Goal: Check status: Check status

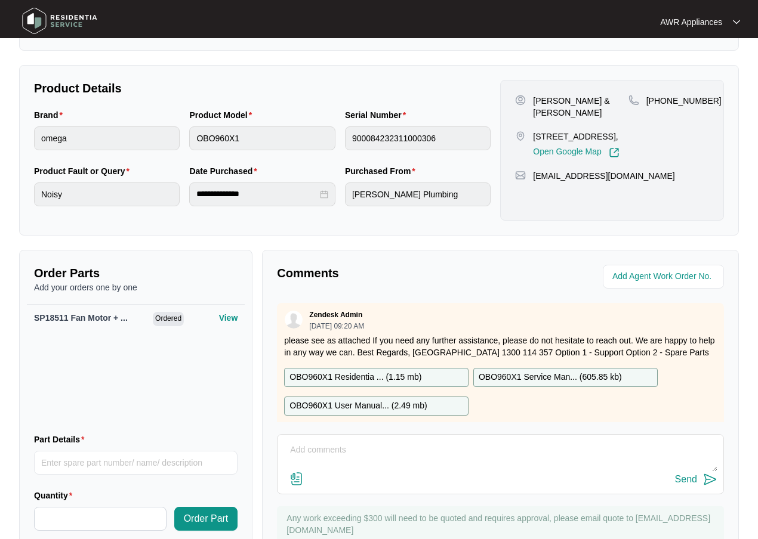
scroll to position [440, 0]
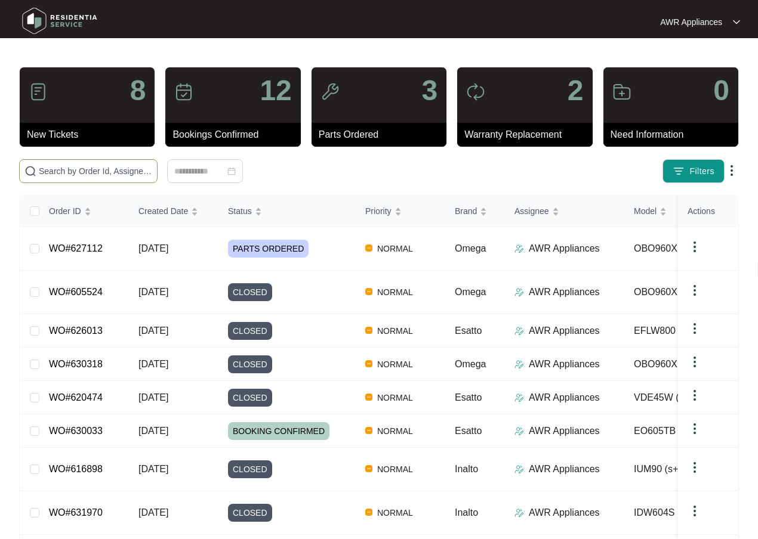
click at [52, 171] on input "text" at bounding box center [95, 171] width 113 height 13
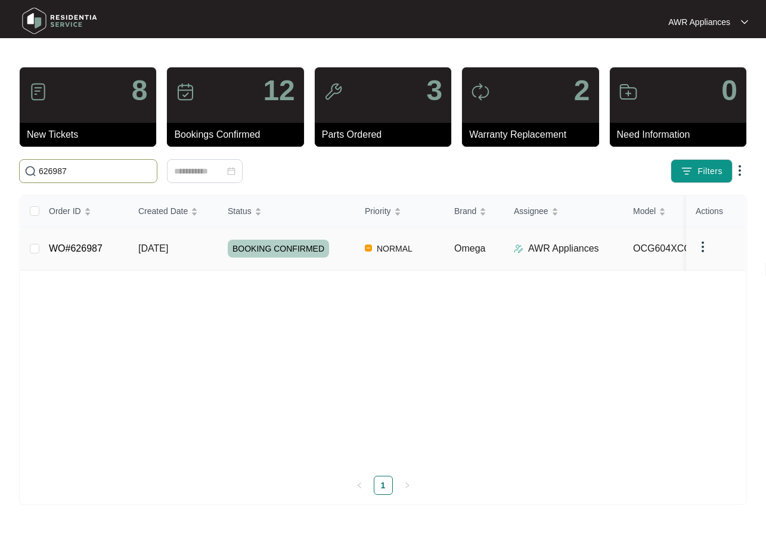
type input "626987"
click at [112, 249] on td "WO#626987" at bounding box center [83, 249] width 89 height 44
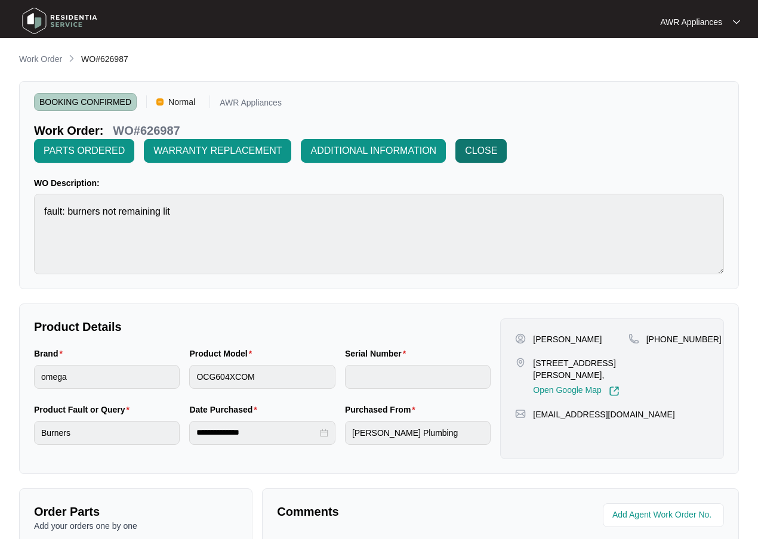
click at [486, 149] on span "CLOSE" at bounding box center [481, 151] width 32 height 14
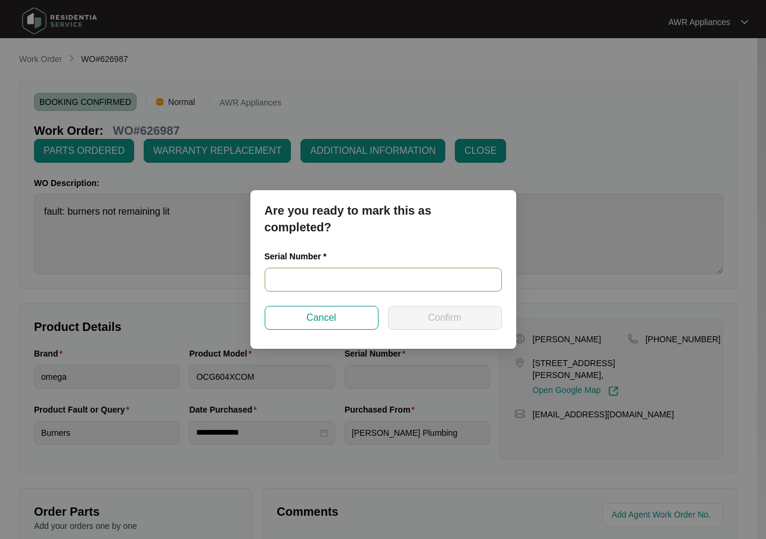
paste input "23330123"
type input "23330123"
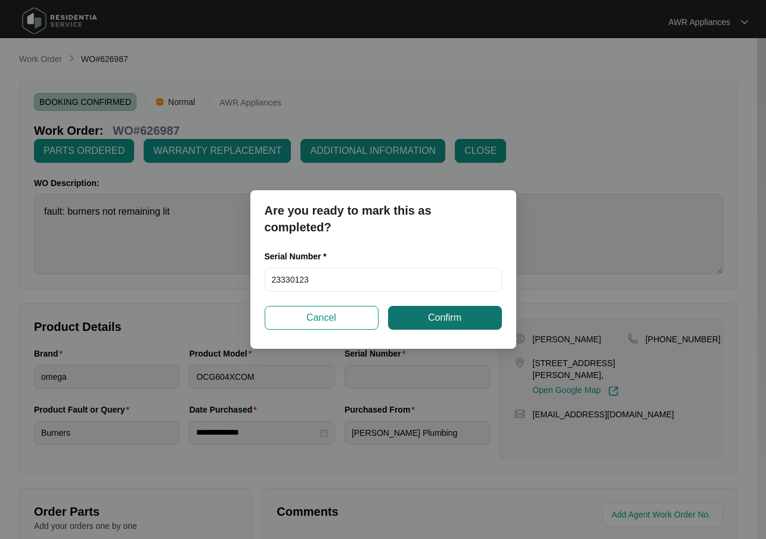
click at [428, 318] on span "Confirm" at bounding box center [444, 318] width 33 height 14
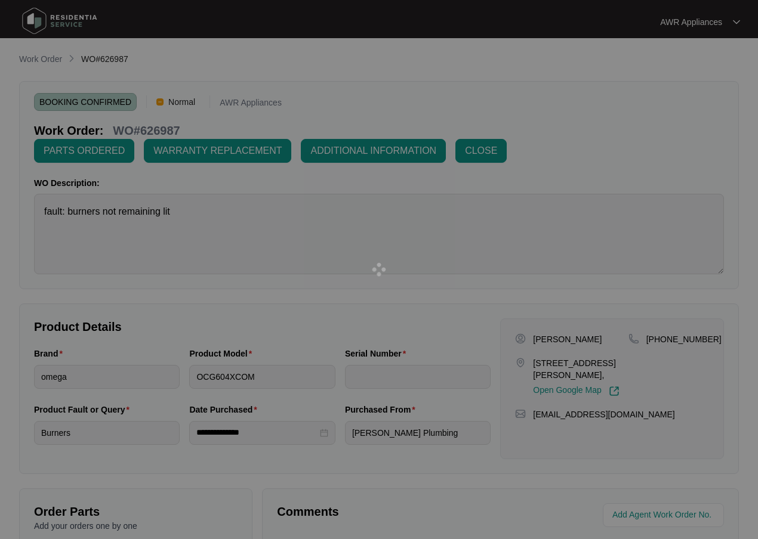
type input "23330123"
